Goal: Task Accomplishment & Management: Manage account settings

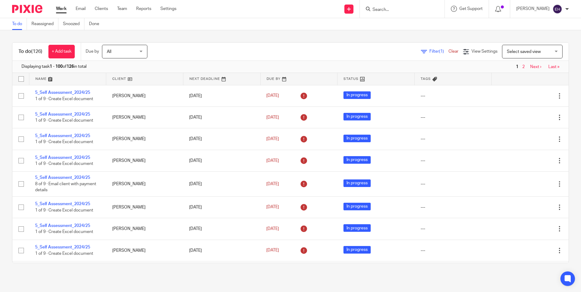
click at [396, 12] on div at bounding box center [402, 9] width 85 height 18
click at [398, 9] on input "Search" at bounding box center [399, 9] width 54 height 5
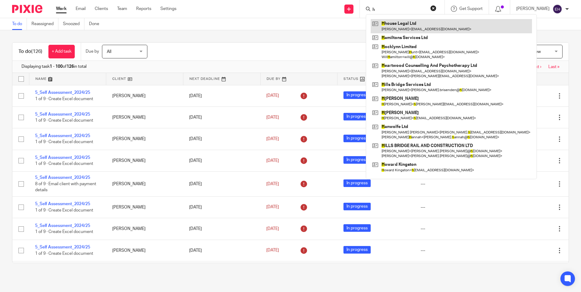
type input "h"
click at [421, 23] on link at bounding box center [451, 26] width 161 height 14
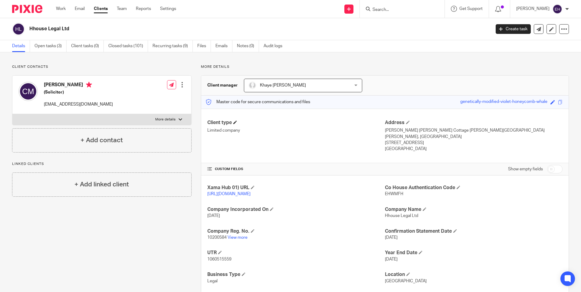
click at [274, 124] on h4 "Client type" at bounding box center [296, 123] width 178 height 6
click at [46, 44] on link "Open tasks (3)" at bounding box center [50, 46] width 32 height 12
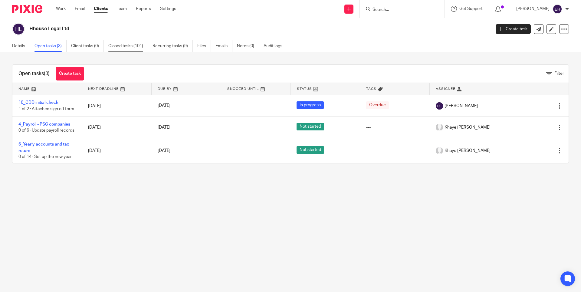
click at [136, 48] on link "Closed tasks (101)" at bounding box center [128, 46] width 40 height 12
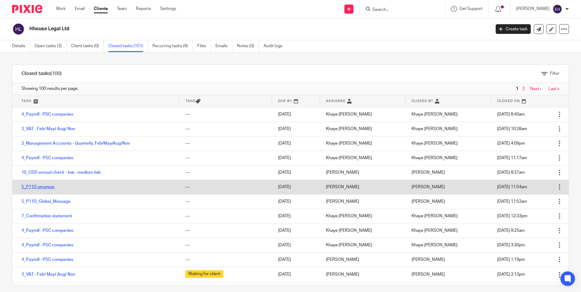
click at [51, 189] on link "5_P11D progress" at bounding box center [37, 187] width 33 height 4
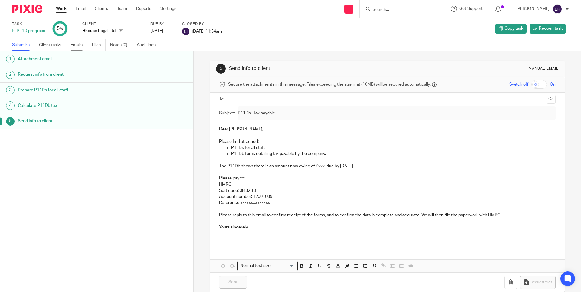
click at [73, 46] on link "Emails" at bounding box center [78, 45] width 17 height 12
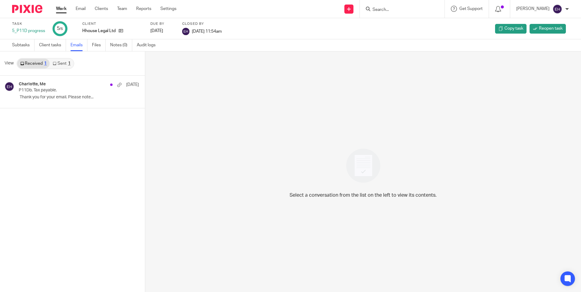
click at [69, 65] on div "1" at bounding box center [69, 63] width 2 height 4
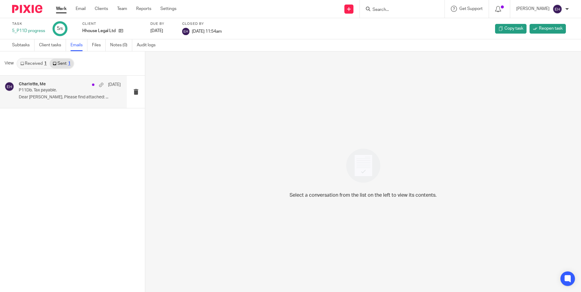
click at [53, 93] on div "Charlotte, Me 23 Jun P11Db. Tax payable. Dear Charlotte, Please find attached: …" at bounding box center [70, 92] width 102 height 20
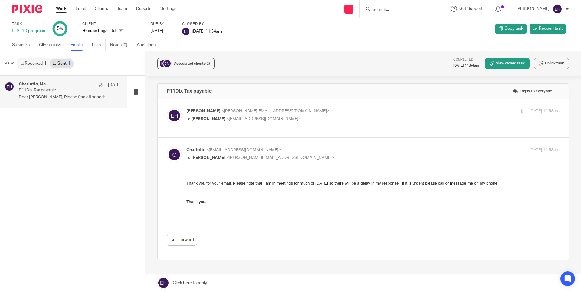
click at [295, 109] on p "Ellen Houghton <ellen@profitgenie.group>" at bounding box center [310, 111] width 249 height 6
checkbox input "true"
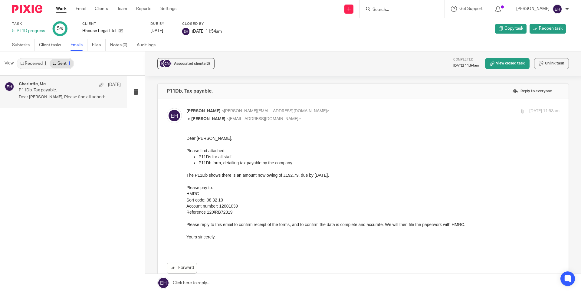
click at [59, 9] on link "Work" at bounding box center [61, 9] width 11 height 6
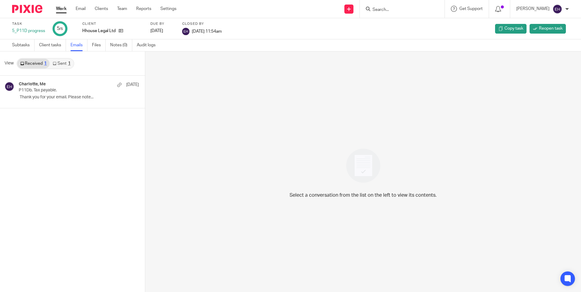
click at [65, 12] on link "Work" at bounding box center [61, 9] width 11 height 6
